Goal: Information Seeking & Learning: Check status

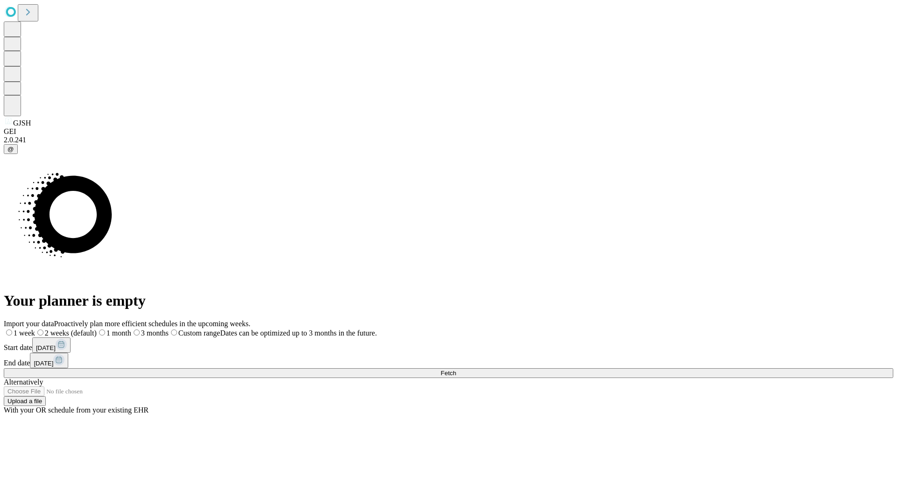
click at [456, 370] on span "Fetch" at bounding box center [447, 373] width 15 height 7
